Goal: Task Accomplishment & Management: Manage account settings

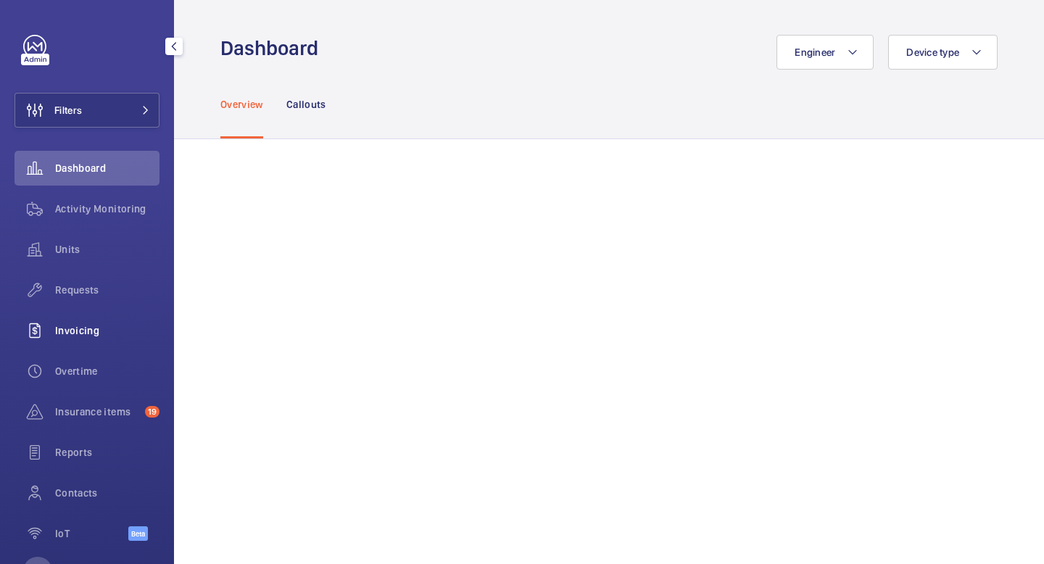
click at [80, 336] on span "Invoicing" at bounding box center [107, 330] width 104 height 15
